Goal: Information Seeking & Learning: Understand process/instructions

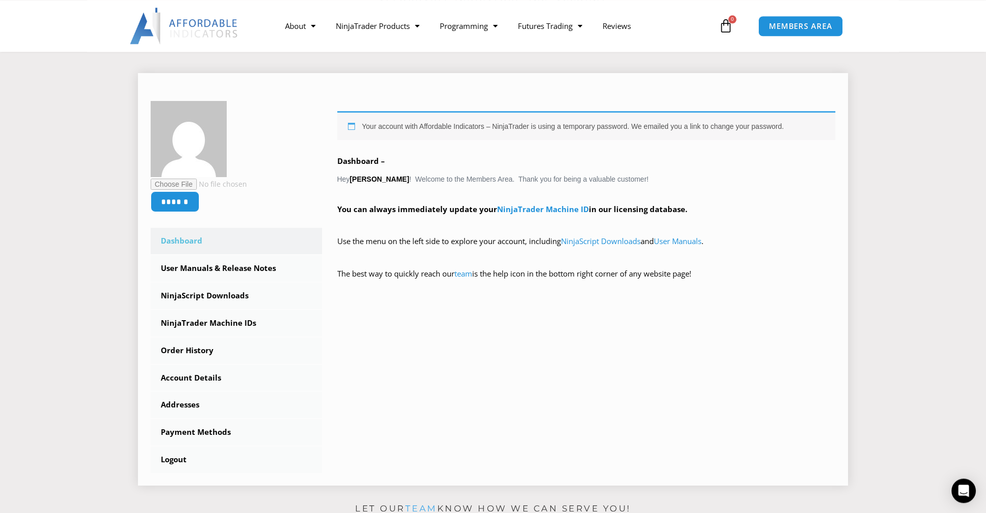
scroll to position [142, 0]
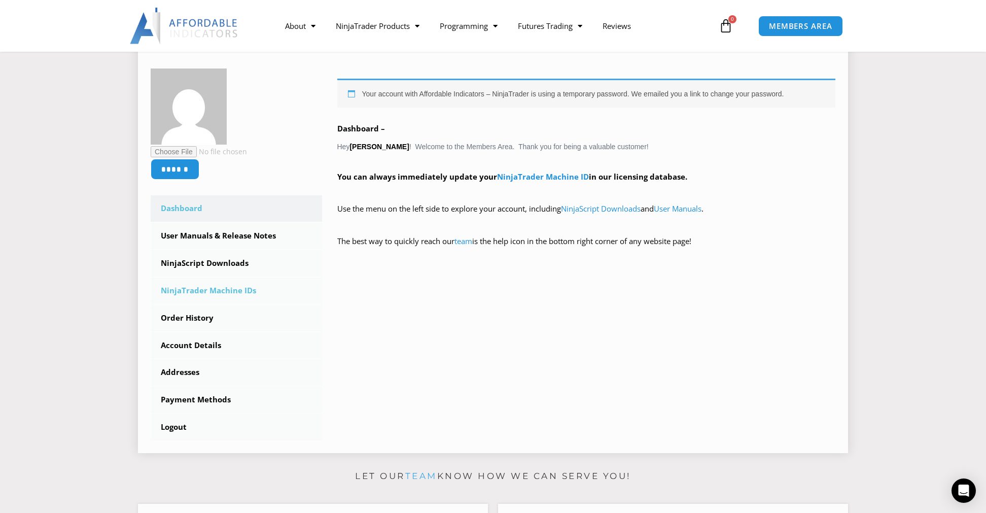
click at [229, 285] on link "NinjaTrader Machine IDs" at bounding box center [236, 290] width 171 height 26
click at [226, 231] on link "User Manuals & Release Notes" at bounding box center [236, 236] width 171 height 26
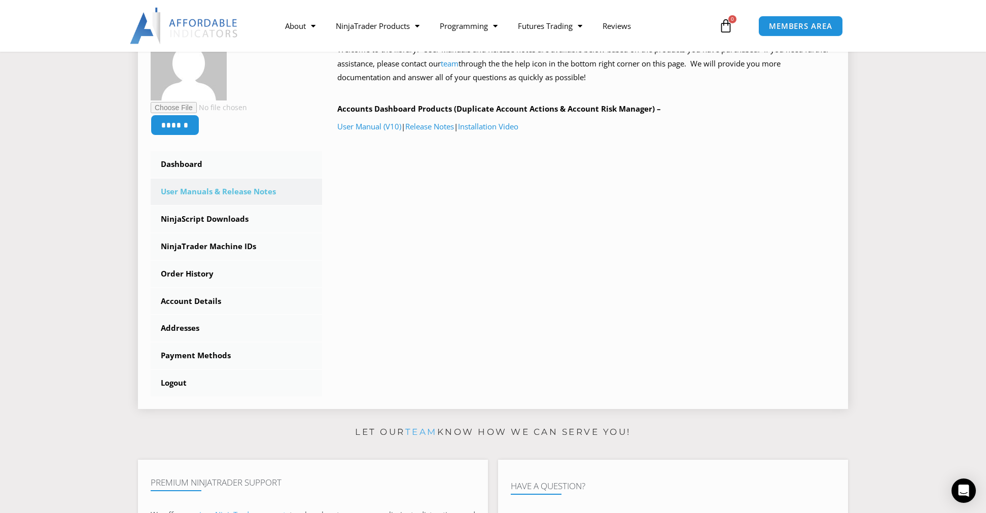
scroll to position [214, 0]
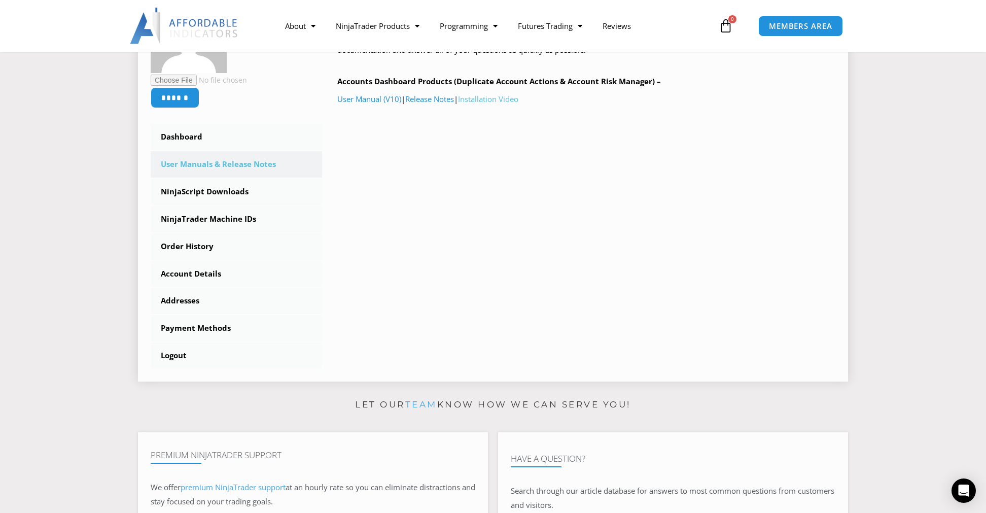
click at [488, 100] on link "Installation Video" at bounding box center [488, 99] width 60 height 10
